Goal: Information Seeking & Learning: Understand process/instructions

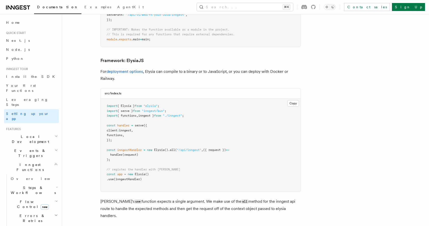
scroll to position [1293, 0]
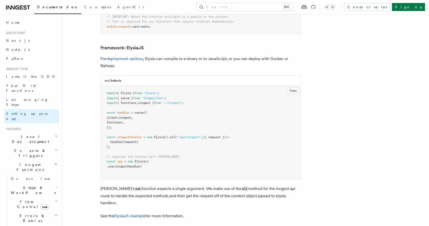
drag, startPoint x: 152, startPoint y: 46, endPoint x: 162, endPoint y: 46, distance: 9.5
click at [162, 55] on p "For deployment options , Elysia can compile to a binary or to JavaScript, or yo…" at bounding box center [200, 62] width 200 height 14
click at [171, 55] on p "For deployment options , Elysia can compile to a binary or to JavaScript, or yo…" at bounding box center [200, 62] width 200 height 14
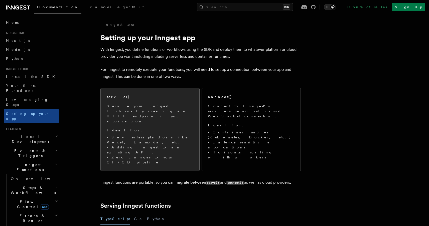
click at [138, 128] on p "Ideal for :" at bounding box center [150, 130] width 87 height 5
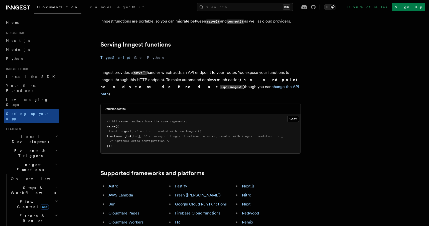
scroll to position [174, 0]
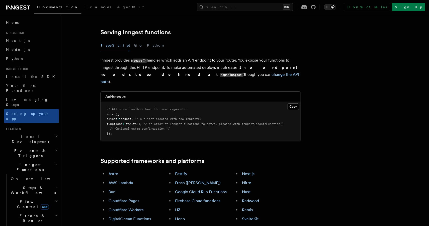
click at [113, 226] on link "ElysiaJS" at bounding box center [115, 228] width 15 height 5
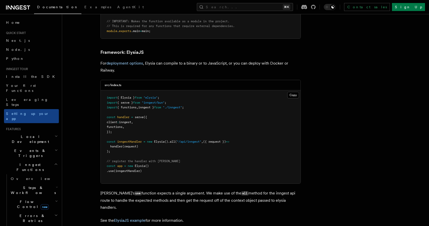
scroll to position [1293, 0]
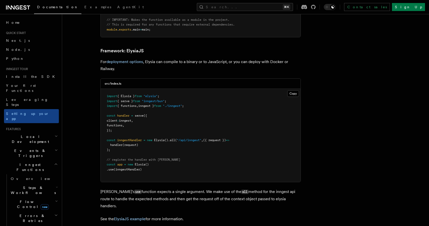
scroll to position [1293, 0]
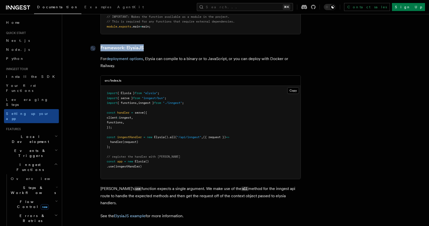
drag, startPoint x: 145, startPoint y: 28, endPoint x: 101, endPoint y: 28, distance: 44.1
click at [101, 44] on h3 "Framework: ElysiaJS" at bounding box center [200, 47] width 200 height 7
copy link "Framework: ElysiaJS"
drag, startPoint x: 146, startPoint y: 39, endPoint x: 178, endPoint y: 39, distance: 32.3
click at [178, 55] on p "For deployment options , Elysia can compile to a binary or to JavaScript, or yo…" at bounding box center [200, 62] width 200 height 14
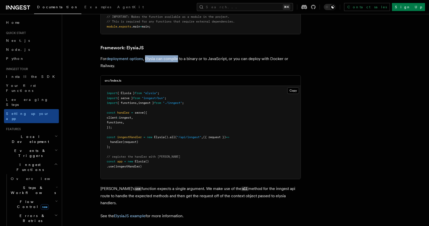
copy p "Elysia can compile"
click at [147, 55] on p "For deployment options , Elysia can compile to a binary or to JavaScript, or yo…" at bounding box center [200, 62] width 200 height 14
drag, startPoint x: 178, startPoint y: 37, endPoint x: 146, endPoint y: 37, distance: 32.1
click at [146, 55] on p "For deployment options , Elysia can compile to a binary or to JavaScript, or yo…" at bounding box center [200, 62] width 200 height 14
copy p "Elysia can compile"
